Goal: Use online tool/utility: Utilize a website feature to perform a specific function

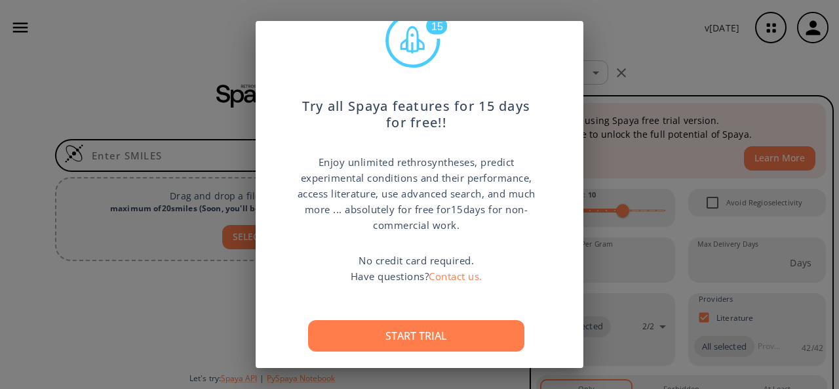
scroll to position [74, 0]
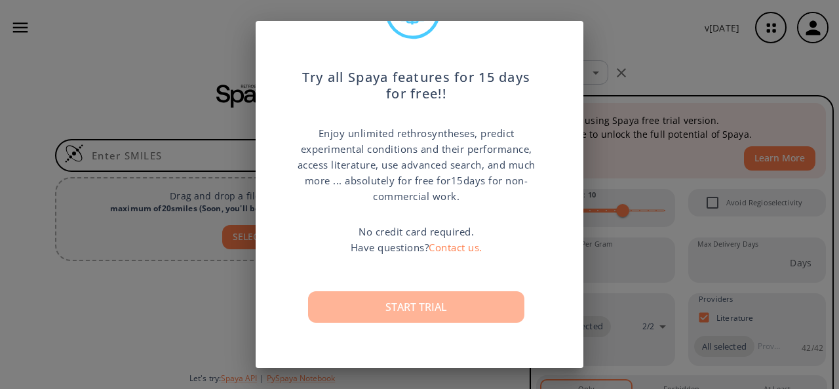
click at [445, 297] on button "Start trial" at bounding box center [416, 306] width 216 height 31
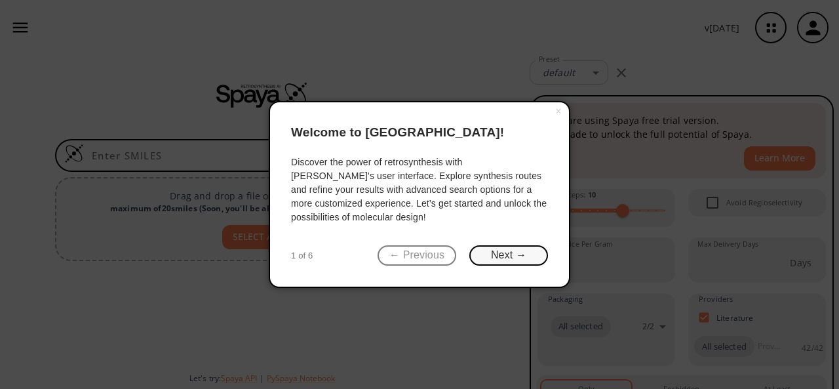
click at [505, 252] on button "Next →" at bounding box center [508, 255] width 79 height 20
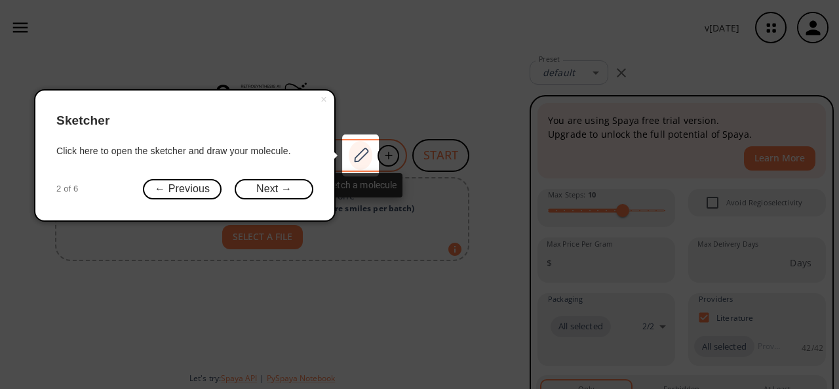
click at [362, 164] on div at bounding box center [361, 155] width 24 height 29
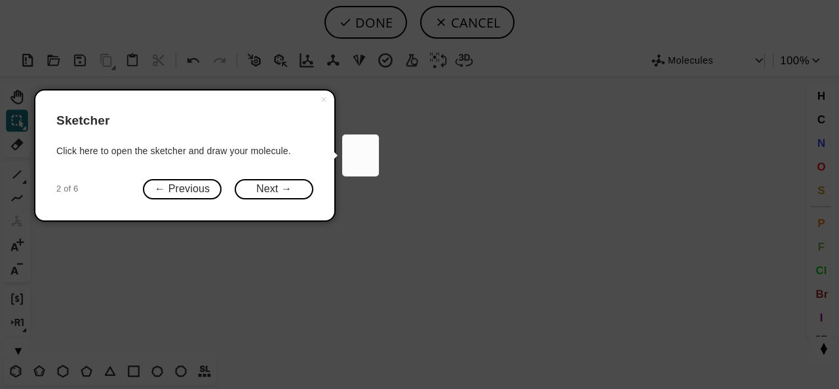
click at [243, 304] on icon at bounding box center [419, 194] width 839 height 389
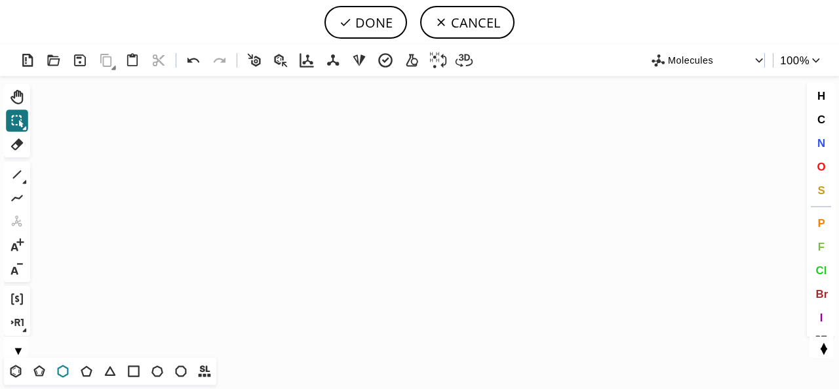
click at [66, 371] on icon at bounding box center [62, 370] width 17 height 17
click at [243, 183] on icon "Created with [PERSON_NAME] 2.3.0" at bounding box center [419, 216] width 768 height 281
click at [12, 182] on icon at bounding box center [17, 174] width 17 height 17
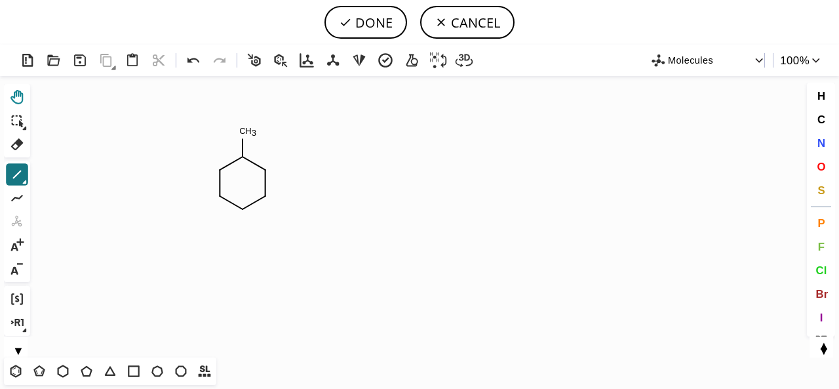
click at [19, 96] on icon at bounding box center [17, 96] width 17 height 17
click at [235, 138] on icon "Created with [PERSON_NAME] 2.3.0 C H 3" at bounding box center [419, 216] width 768 height 281
click at [22, 140] on icon at bounding box center [17, 144] width 17 height 17
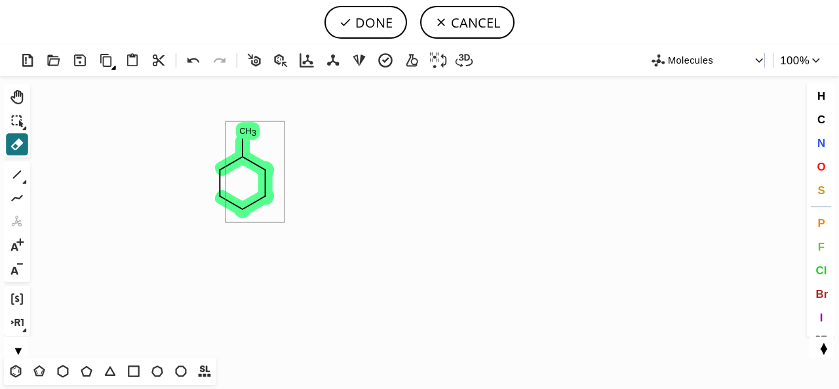
drag, startPoint x: 225, startPoint y: 121, endPoint x: 284, endPoint y: 222, distance: 116.9
click at [284, 222] on icon "Created with [PERSON_NAME] 2.3.0 C H 3" at bounding box center [419, 216] width 768 height 281
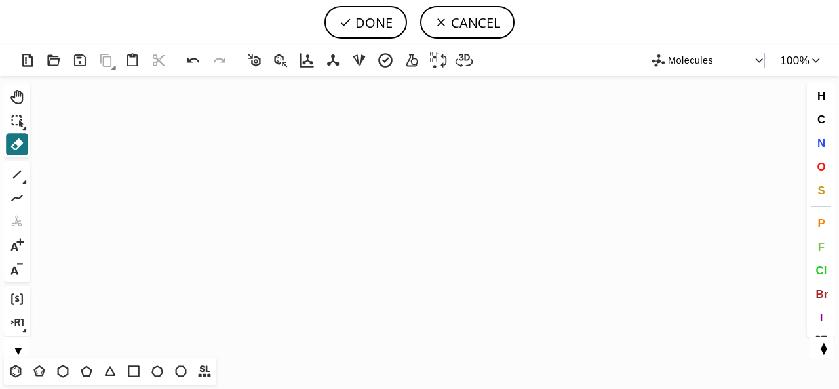
click at [279, 62] on icon at bounding box center [280, 60] width 13 height 13
click at [230, 184] on icon "Created with [PERSON_NAME] 2.3.0" at bounding box center [419, 216] width 768 height 281
click at [16, 371] on icon at bounding box center [15, 370] width 17 height 17
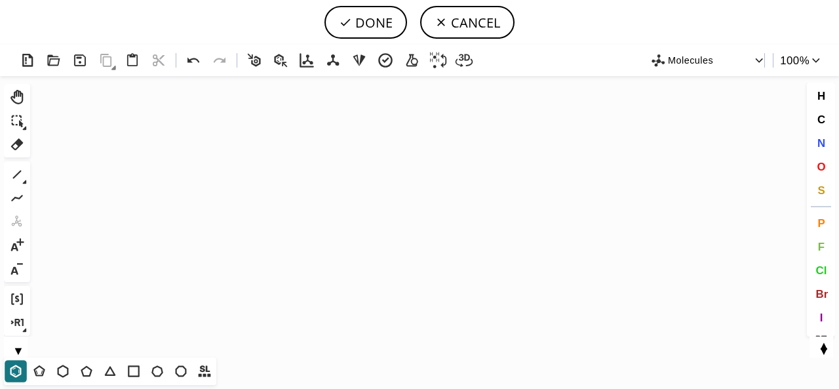
click at [245, 212] on icon "Created with [PERSON_NAME] 2.3.0" at bounding box center [419, 216] width 768 height 281
click at [24, 180] on icon at bounding box center [24, 182] width 5 height 5
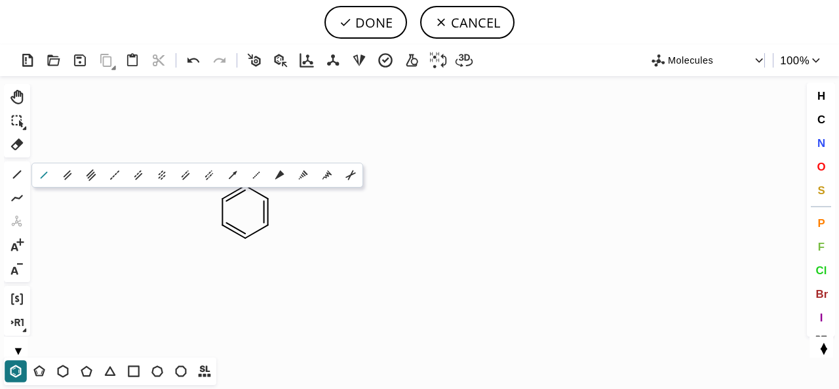
click at [44, 172] on icon at bounding box center [44, 175] width 14 height 14
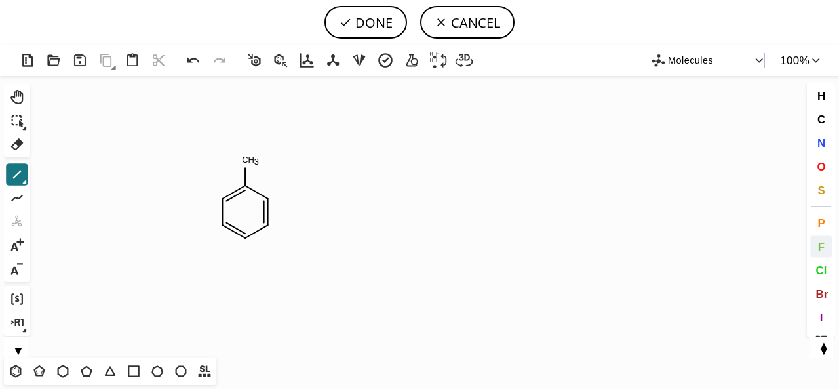
click at [822, 241] on span "F" at bounding box center [820, 246] width 7 height 12
click at [249, 154] on tspan "F" at bounding box center [248, 154] width 5 height 10
click at [27, 182] on button "1" at bounding box center [17, 174] width 22 height 22
click at [815, 144] on button "N" at bounding box center [821, 143] width 22 height 22
click at [243, 267] on tspan "N" at bounding box center [242, 267] width 7 height 10
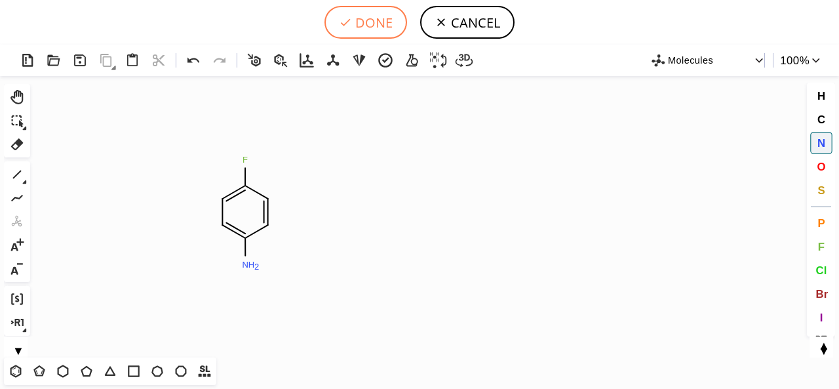
click at [366, 23] on button "DONE" at bounding box center [365, 22] width 83 height 33
type input "C1C=C(N)C=CC=1F"
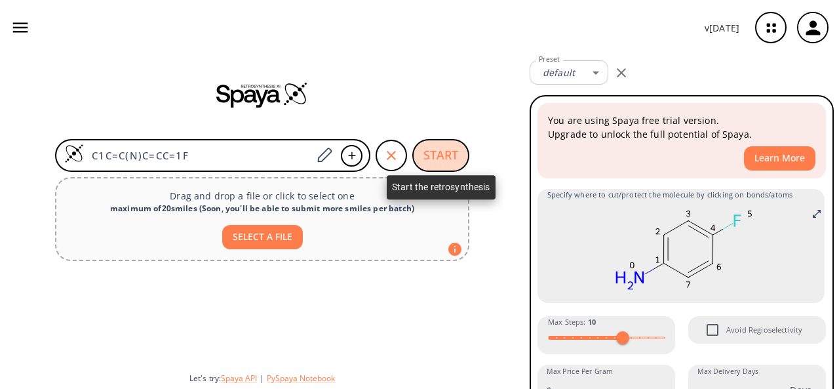
click at [435, 155] on button "START" at bounding box center [440, 155] width 57 height 33
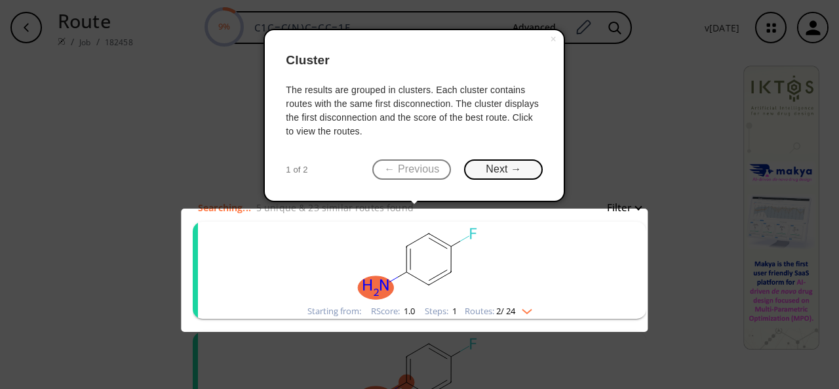
click at [496, 165] on button "Next →" at bounding box center [503, 169] width 79 height 20
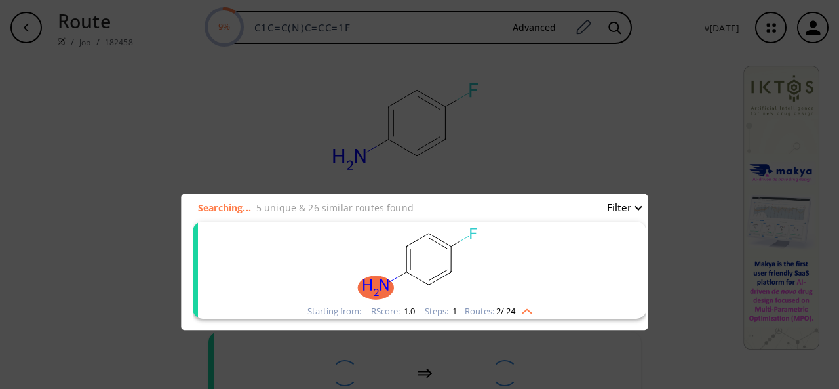
scroll to position [228, 0]
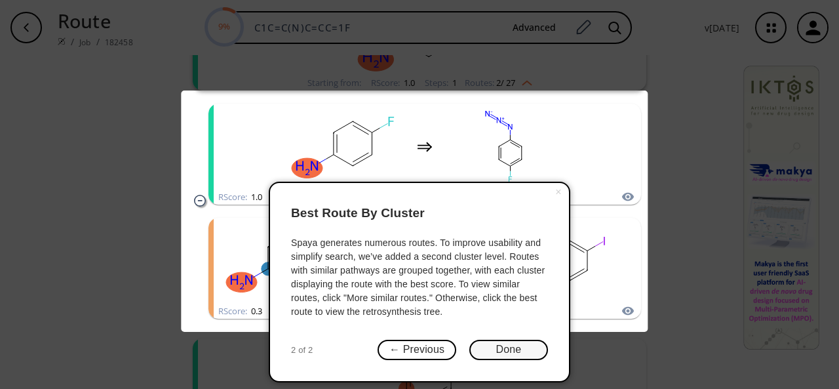
click at [496, 351] on button "Done" at bounding box center [508, 350] width 79 height 20
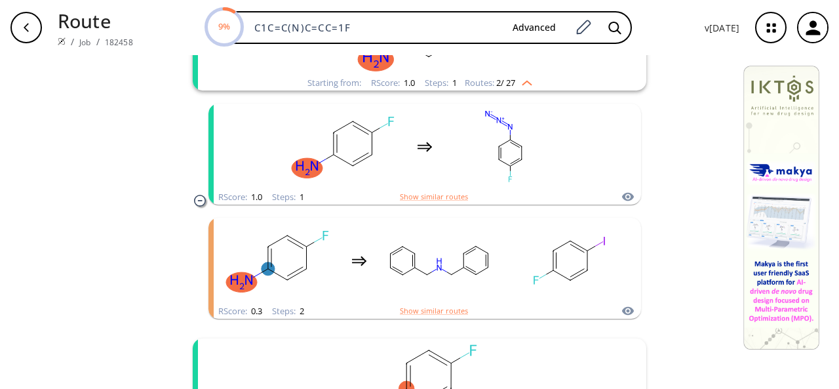
scroll to position [215, 0]
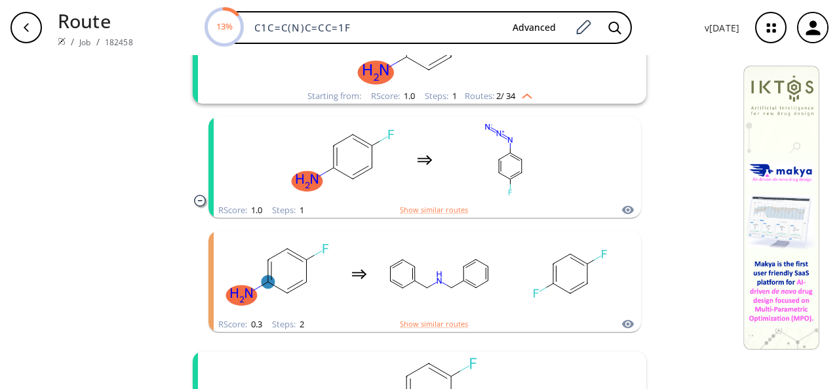
drag, startPoint x: 833, startPoint y: 172, endPoint x: 831, endPoint y: 50, distance: 121.9
click at [831, 50] on div "Route / Job / 182458 13% C1C=C(N)C=CC=1F Advanced v [DATE]" at bounding box center [419, 27] width 839 height 55
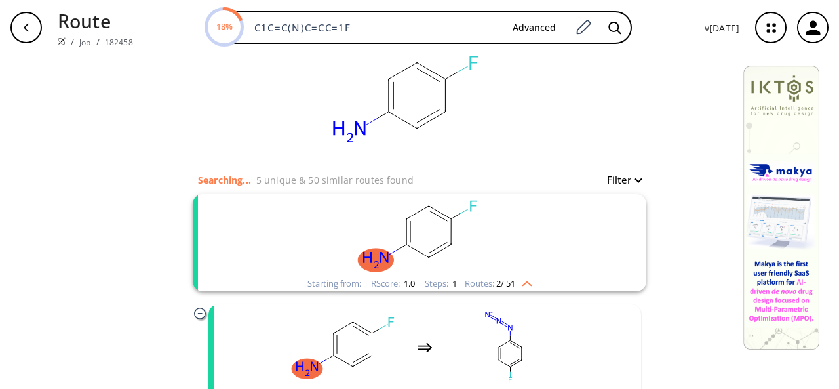
scroll to position [0, 0]
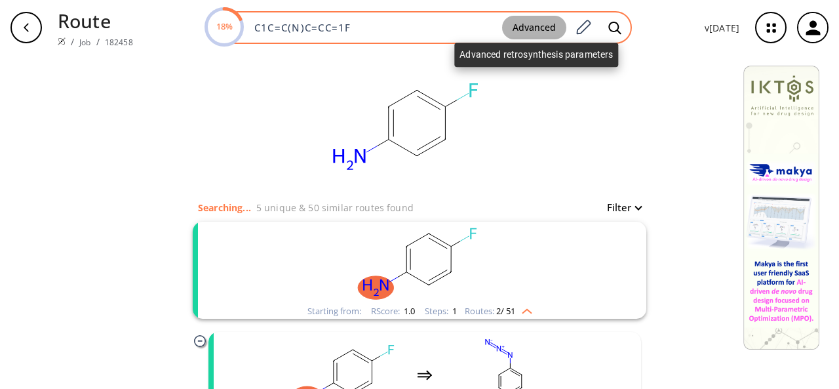
click at [535, 29] on button "Advanced" at bounding box center [534, 28] width 64 height 24
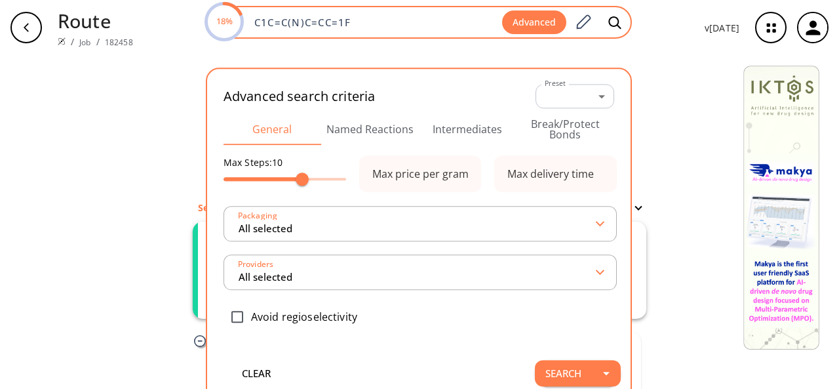
type input "All selected"
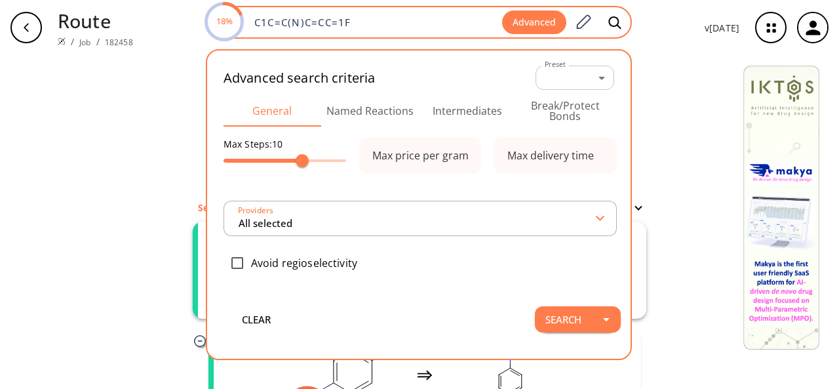
type input "All selected"
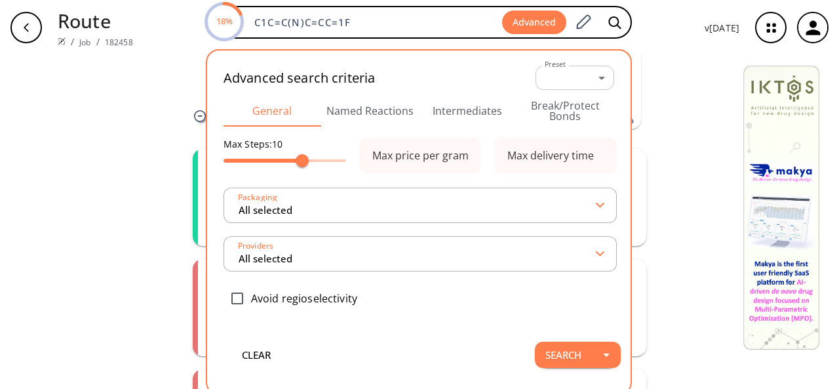
scroll to position [421, 0]
click at [665, 70] on div "clear Searching... 5 unique & 50 similar routes found Filter Starting from: [GE…" at bounding box center [419, 84] width 839 height 901
